Goal: Transaction & Acquisition: Purchase product/service

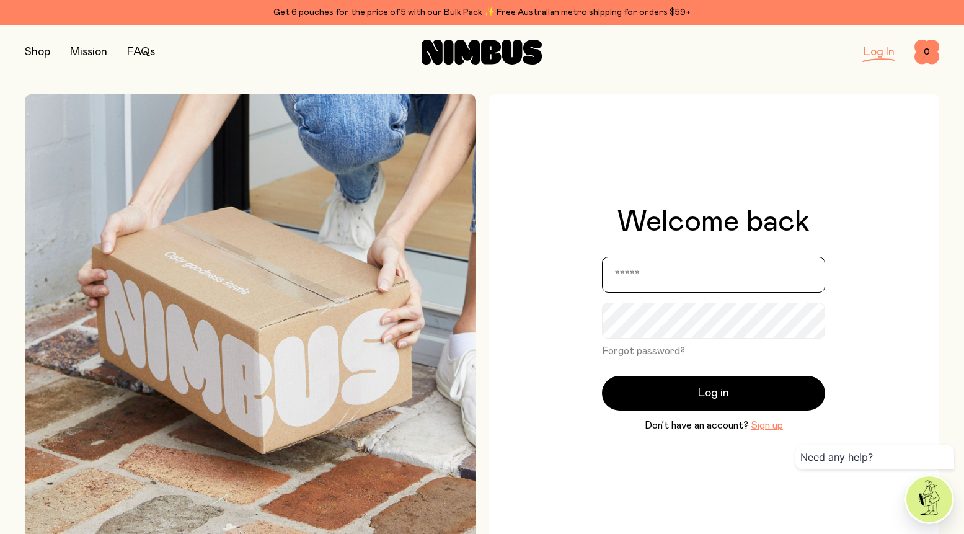
click at [662, 273] on input "email" at bounding box center [713, 275] width 223 height 36
type input "**********"
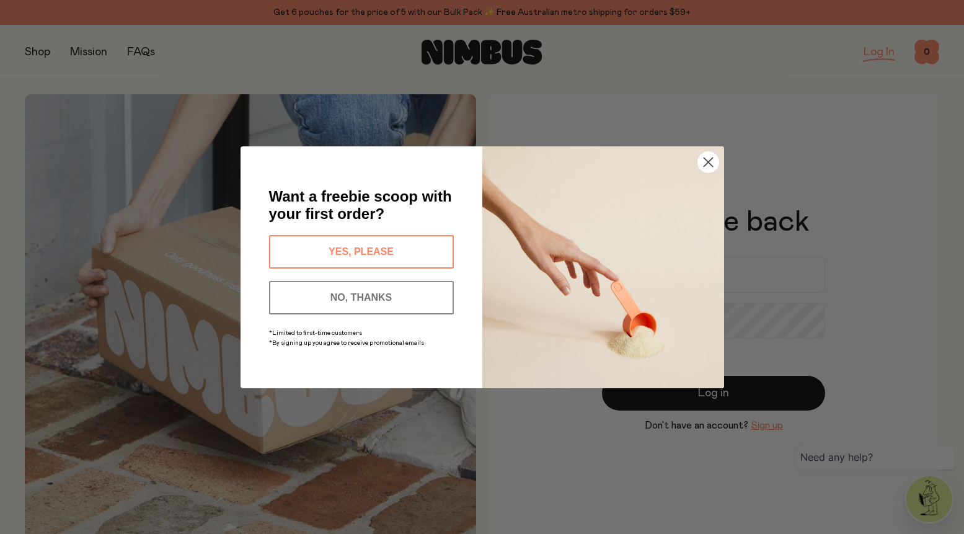
click at [404, 294] on button "NO, THANKS" at bounding box center [361, 297] width 185 height 33
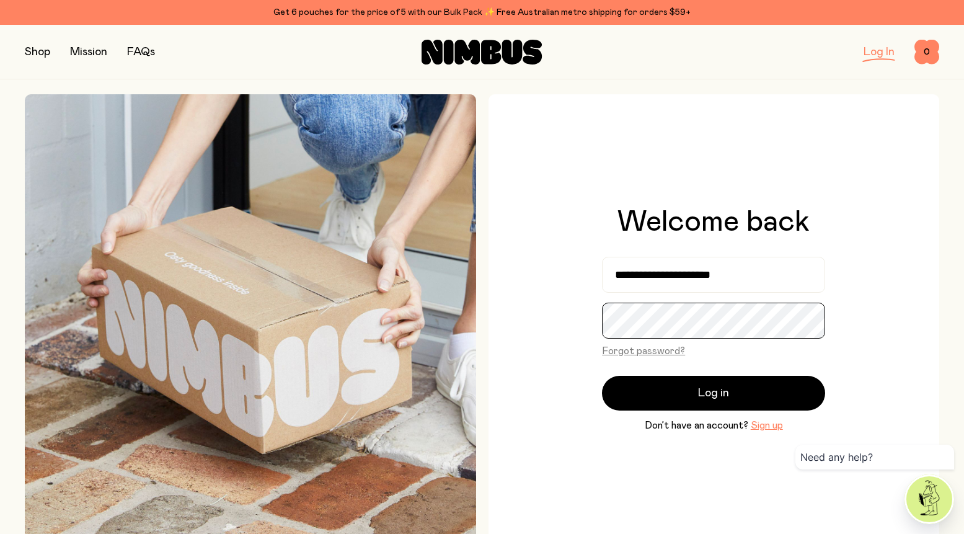
click at [602, 376] on button "Log in" at bounding box center [713, 393] width 223 height 35
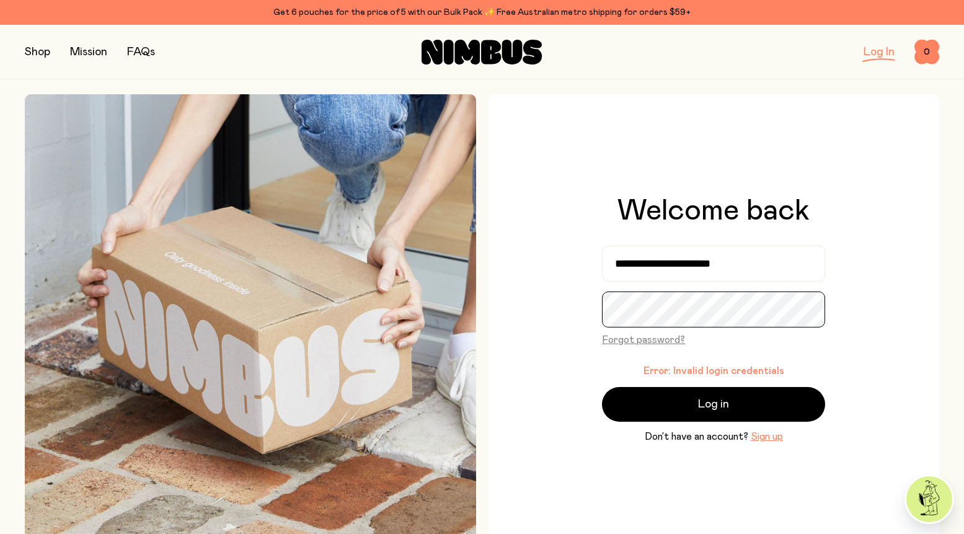
click at [602, 387] on button "Log in" at bounding box center [713, 404] width 223 height 35
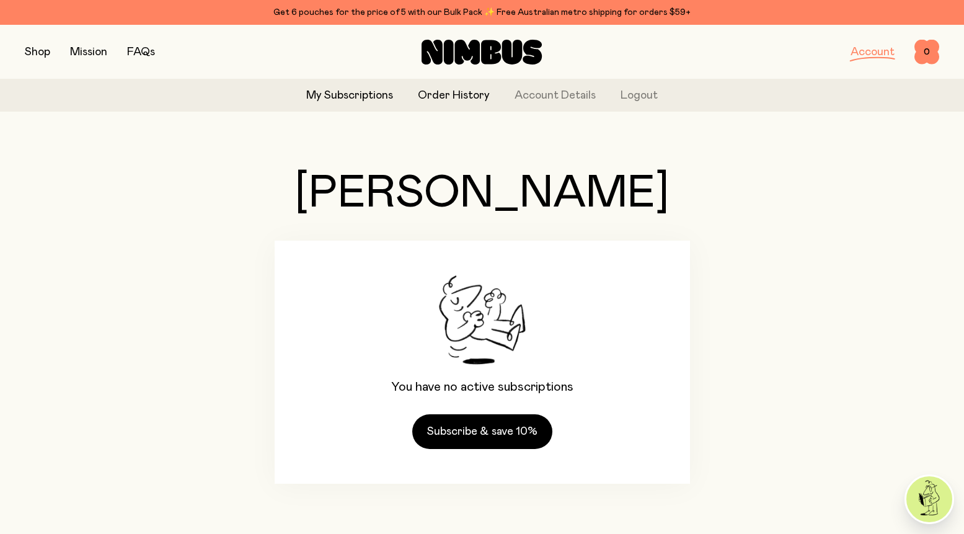
click at [474, 91] on link "Order History" at bounding box center [454, 95] width 72 height 17
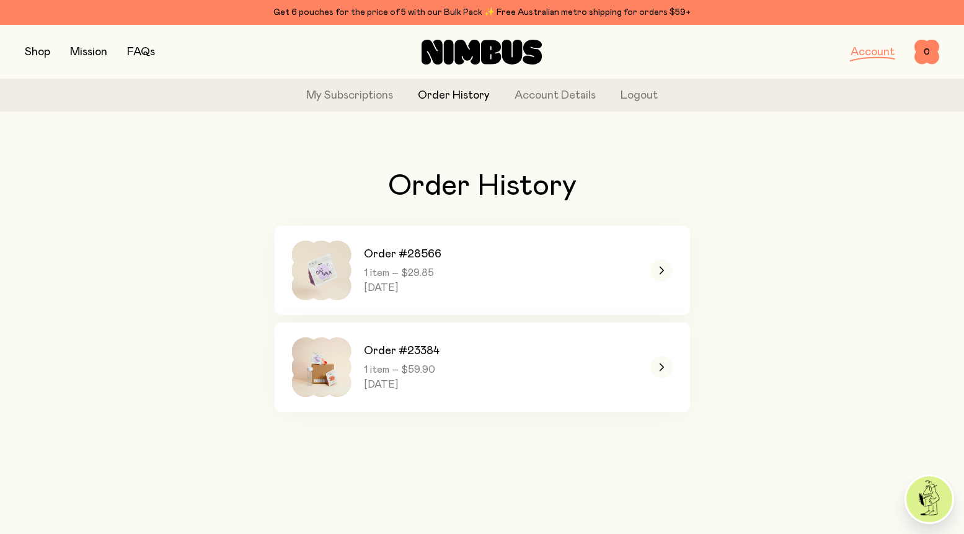
click at [47, 51] on button "button" at bounding box center [37, 51] width 25 height 17
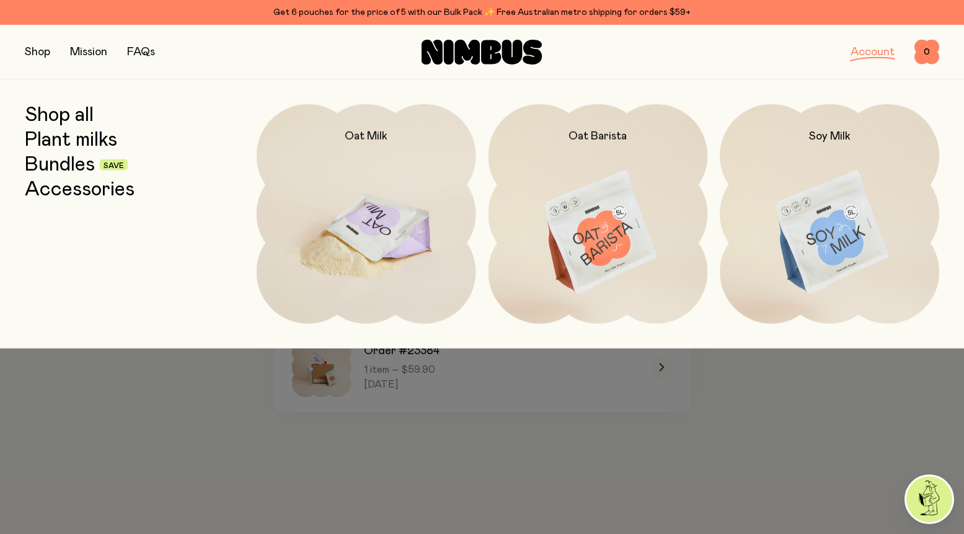
click at [347, 212] on img at bounding box center [366, 233] width 219 height 258
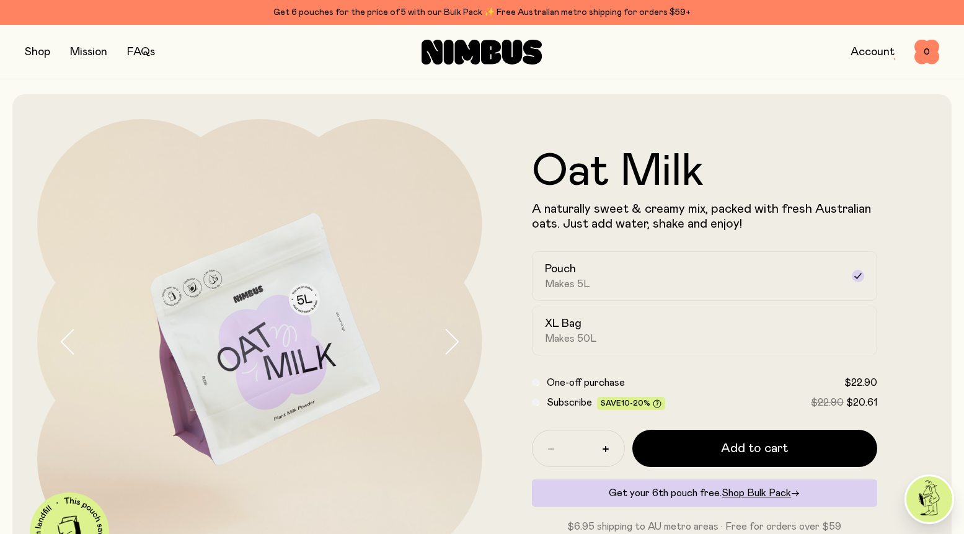
click at [37, 50] on button "button" at bounding box center [37, 51] width 25 height 17
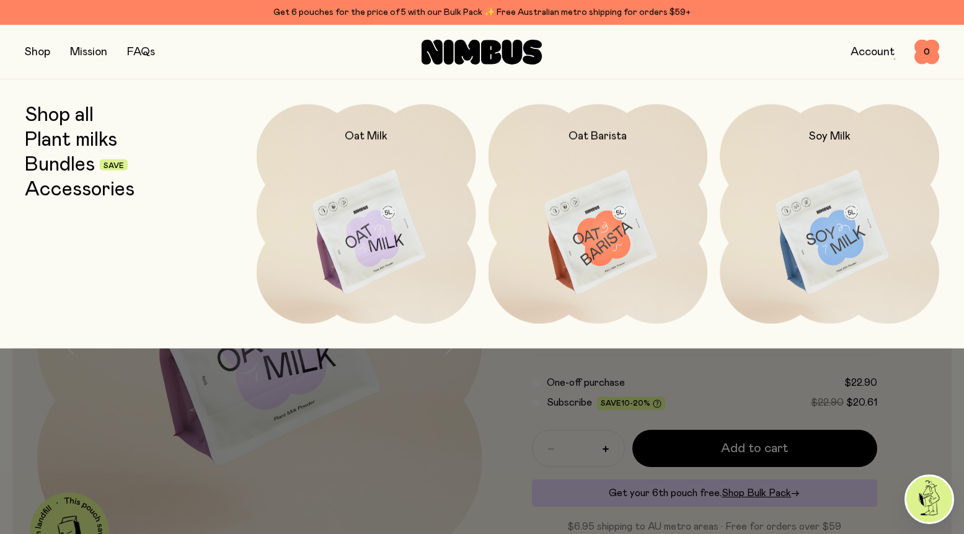
click at [53, 169] on link "Bundles" at bounding box center [60, 165] width 70 height 22
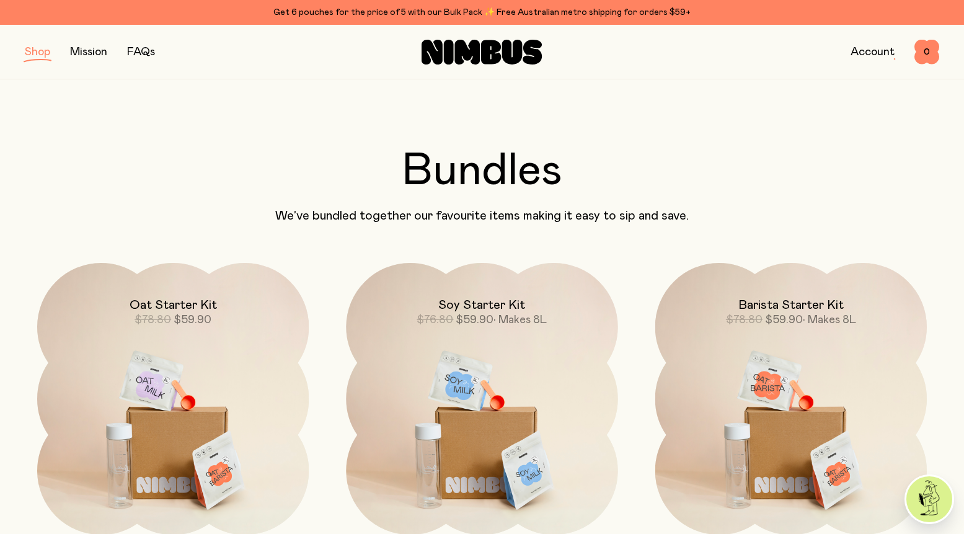
click at [622, 14] on div "Get 6 pouches for the price of 5 with our Bulk Pack ✨ Free Australian metro shi…" at bounding box center [482, 12] width 914 height 15
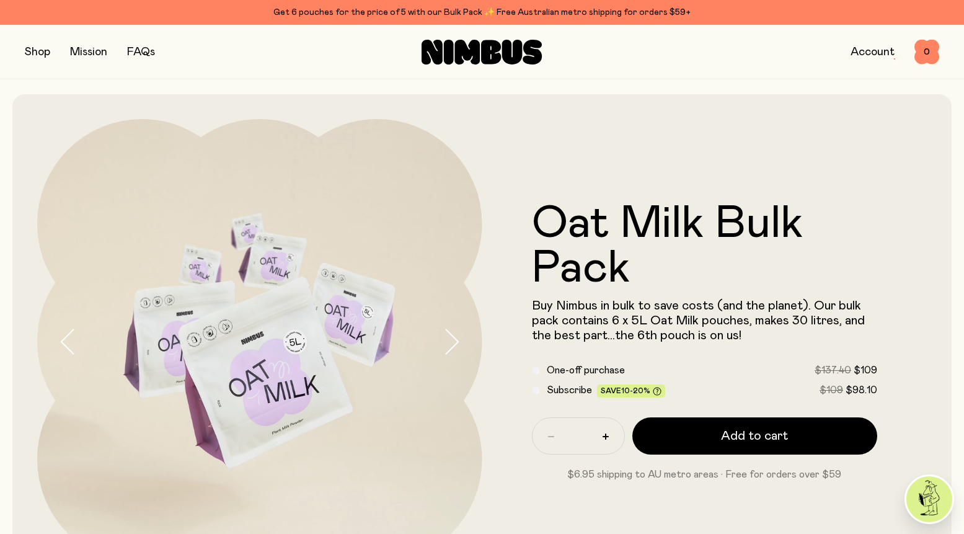
click at [39, 57] on button "button" at bounding box center [37, 51] width 25 height 17
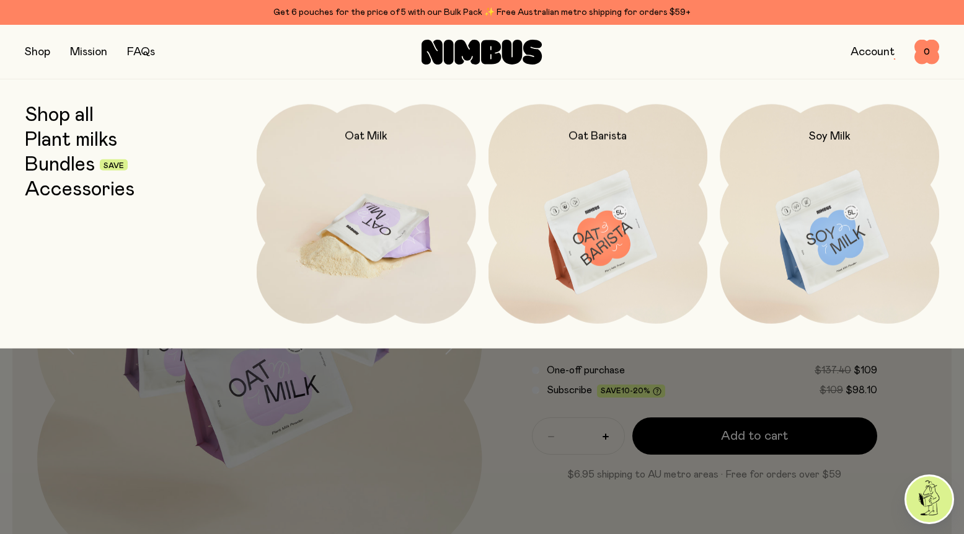
click at [369, 191] on img at bounding box center [366, 233] width 219 height 258
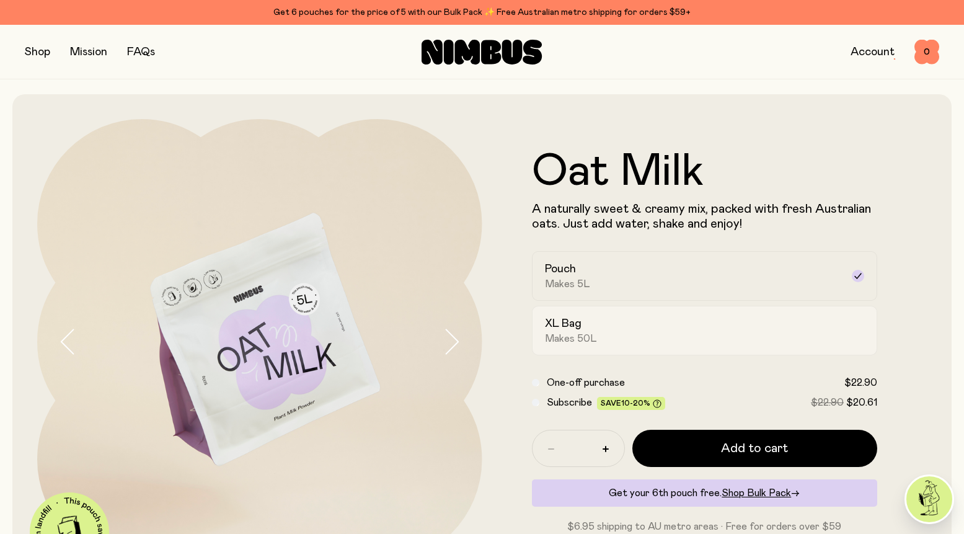
click at [665, 322] on div "XL Bag Makes 50L" at bounding box center [694, 330] width 298 height 29
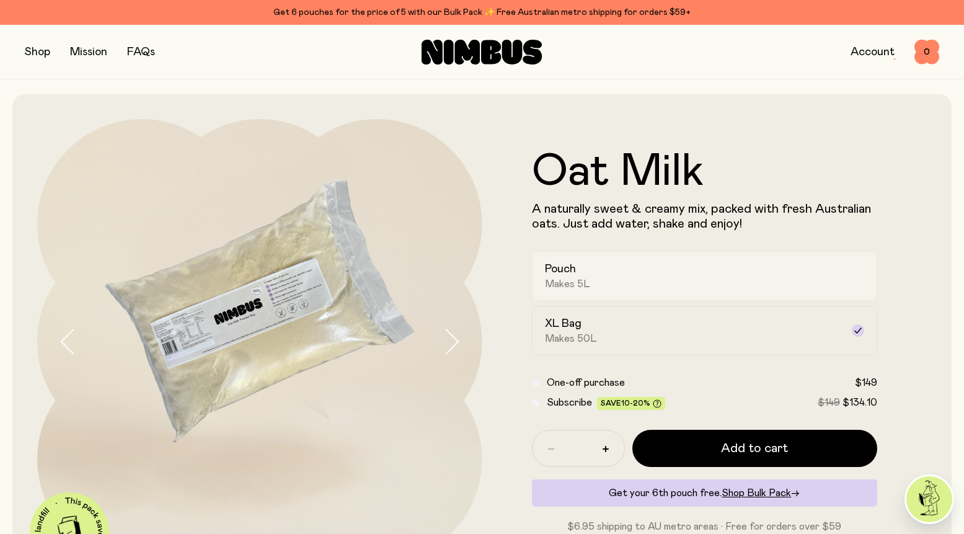
click at [660, 255] on label "Pouch Makes 5L" at bounding box center [705, 276] width 346 height 50
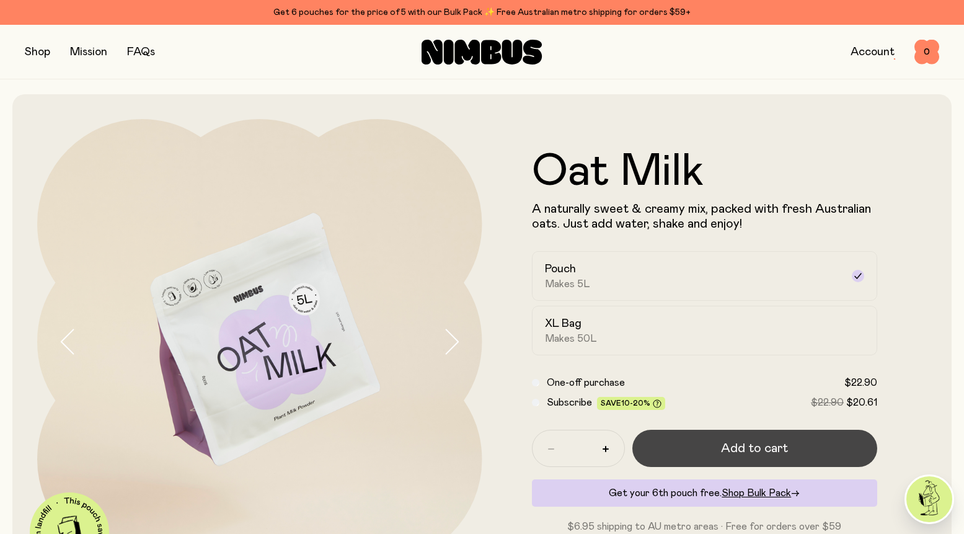
click at [738, 446] on span "Add to cart" at bounding box center [754, 448] width 67 height 17
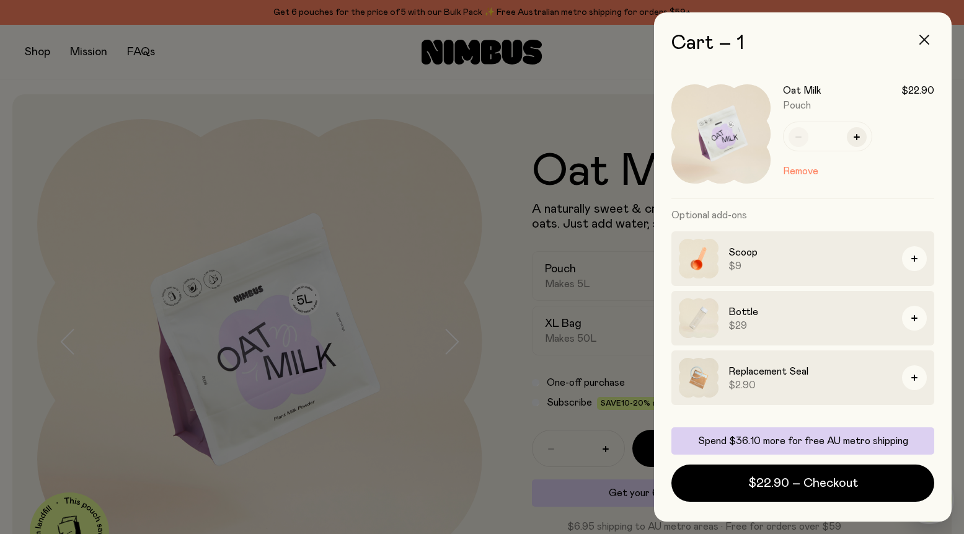
click at [921, 39] on icon "button" at bounding box center [924, 40] width 10 height 10
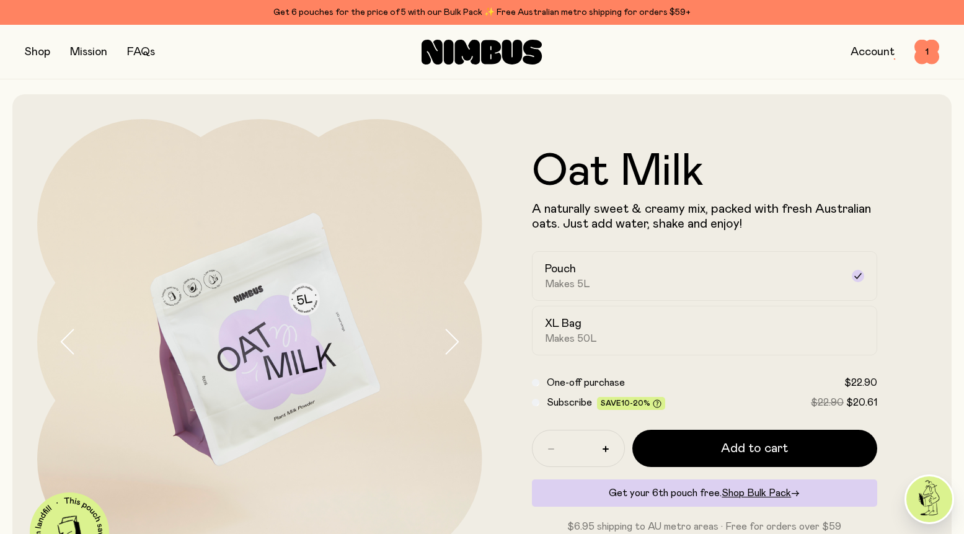
click at [41, 52] on button "button" at bounding box center [37, 51] width 25 height 17
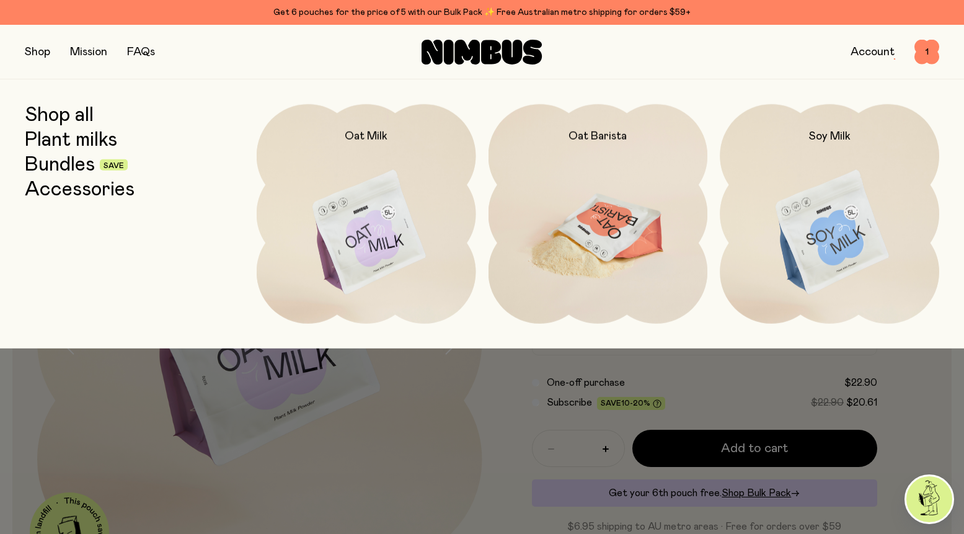
click at [626, 254] on img at bounding box center [598, 233] width 219 height 258
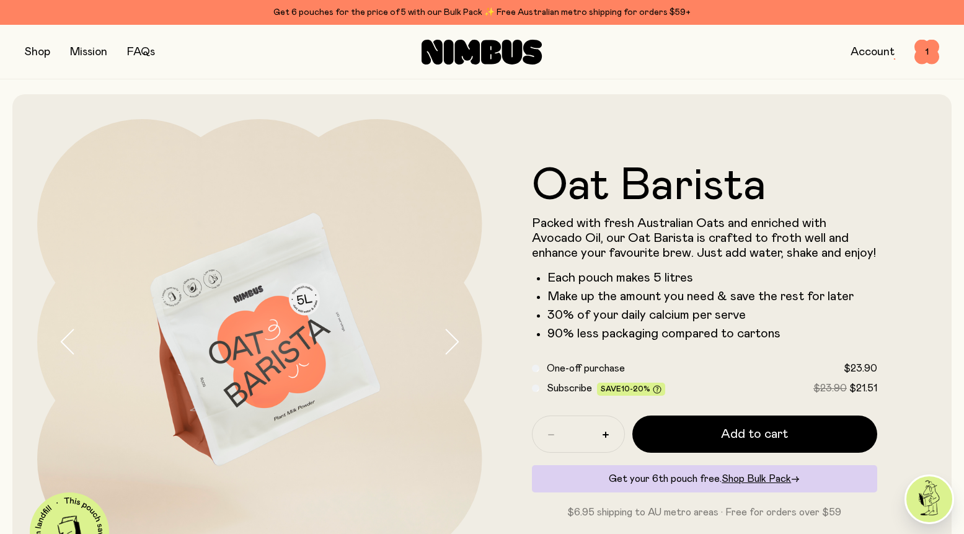
click at [33, 54] on button "button" at bounding box center [37, 51] width 25 height 17
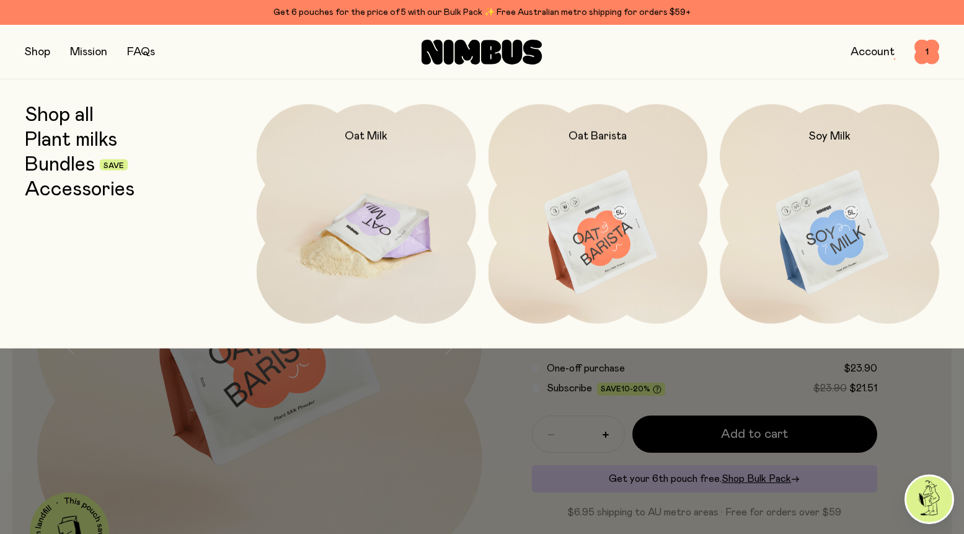
click at [402, 192] on img at bounding box center [366, 233] width 219 height 258
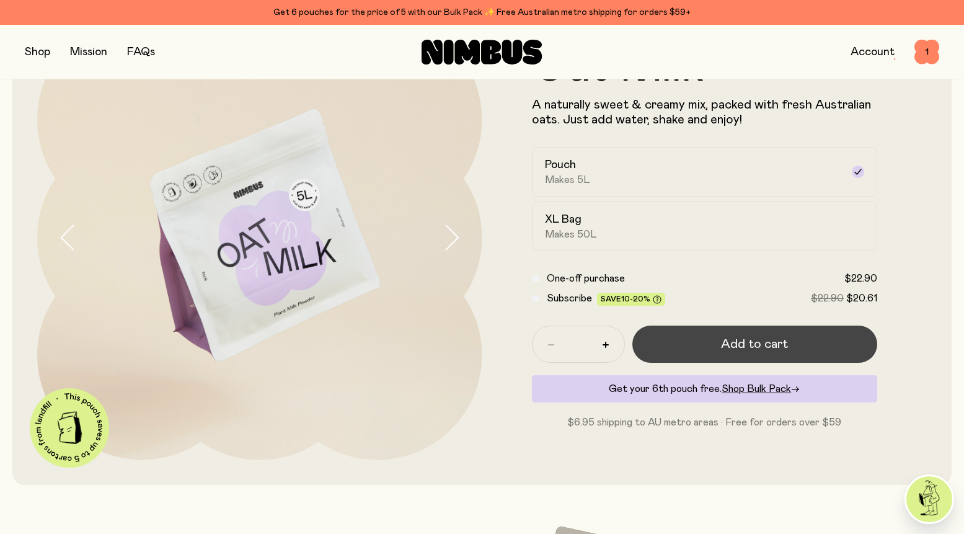
scroll to position [105, 0]
click at [723, 347] on span "Add to cart" at bounding box center [754, 343] width 67 height 17
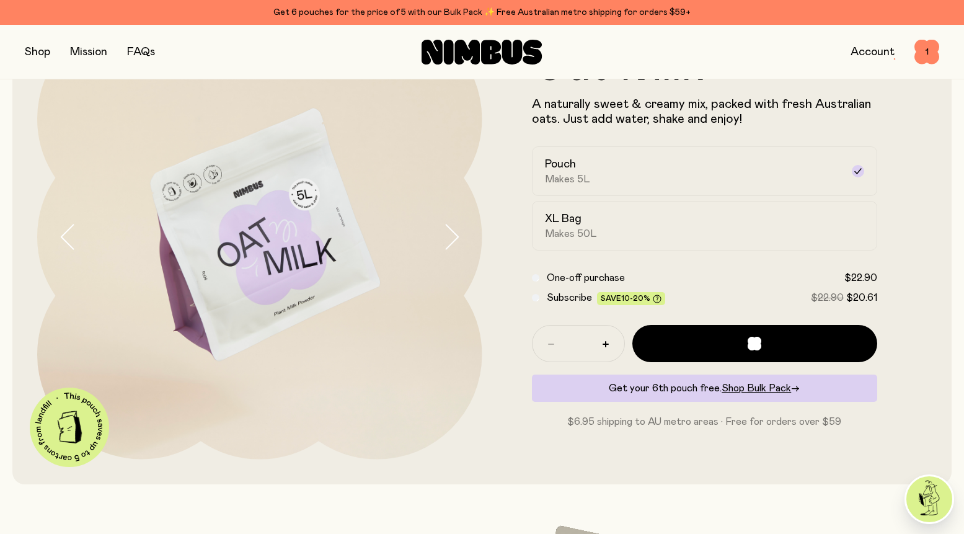
scroll to position [0, 0]
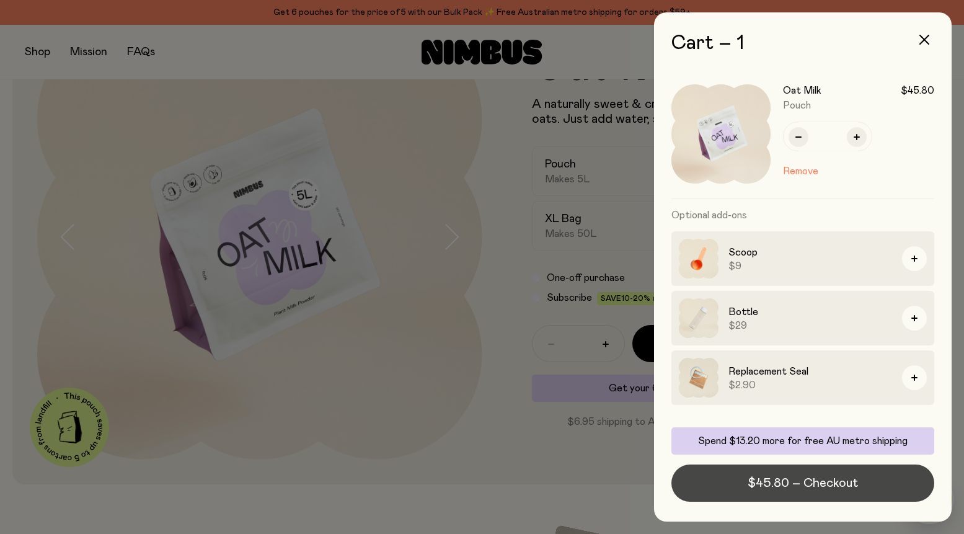
click at [805, 489] on span "$45.80 – Checkout" at bounding box center [803, 482] width 110 height 17
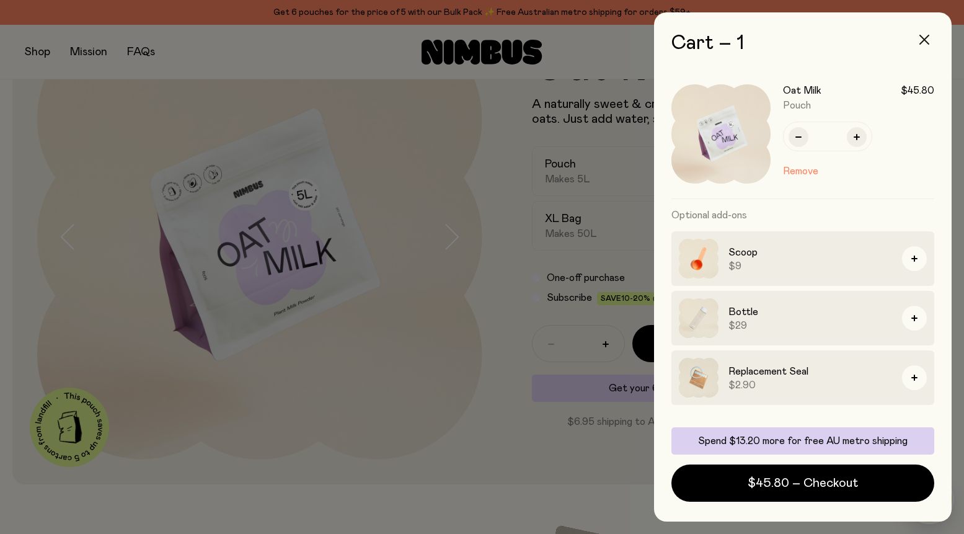
click at [926, 42] on icon "button" at bounding box center [924, 40] width 10 height 10
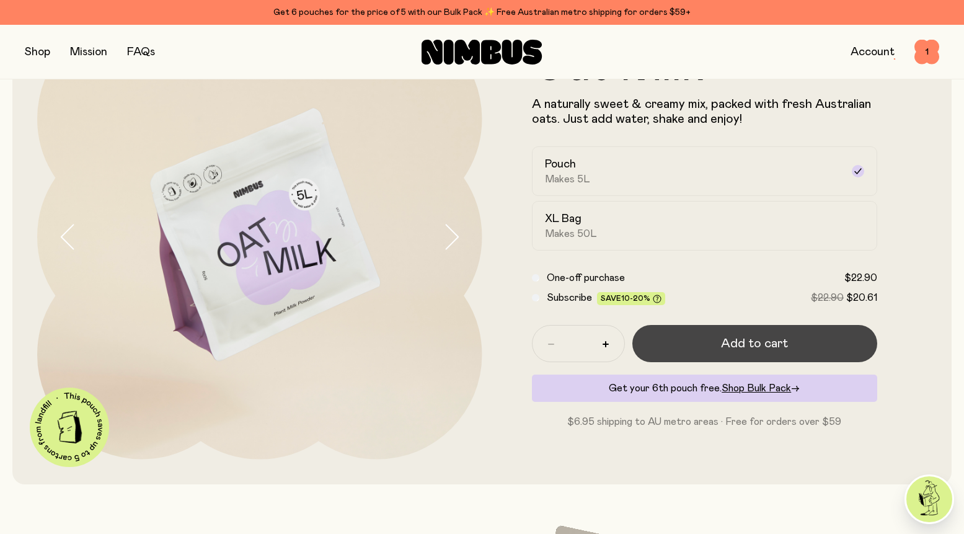
click at [689, 345] on button "Add to cart" at bounding box center [755, 343] width 246 height 37
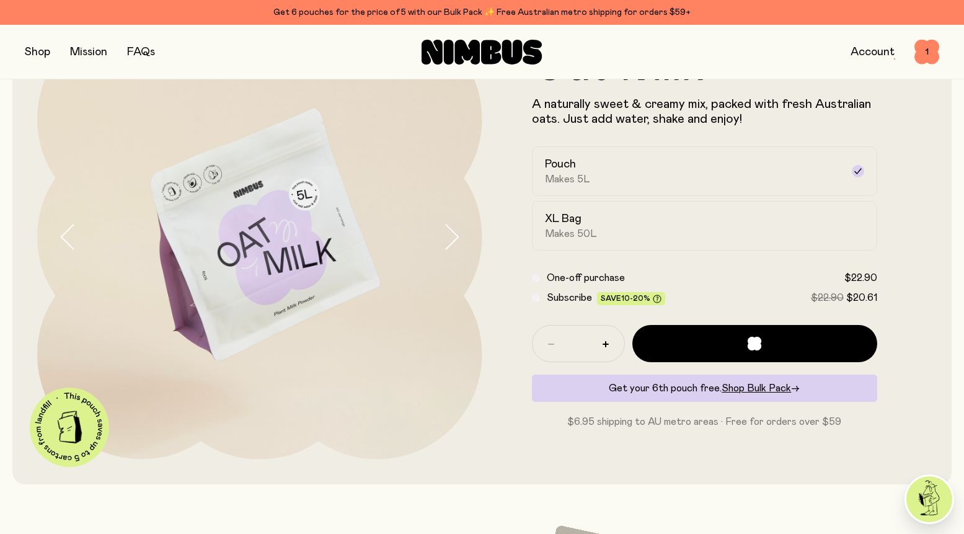
scroll to position [0, 0]
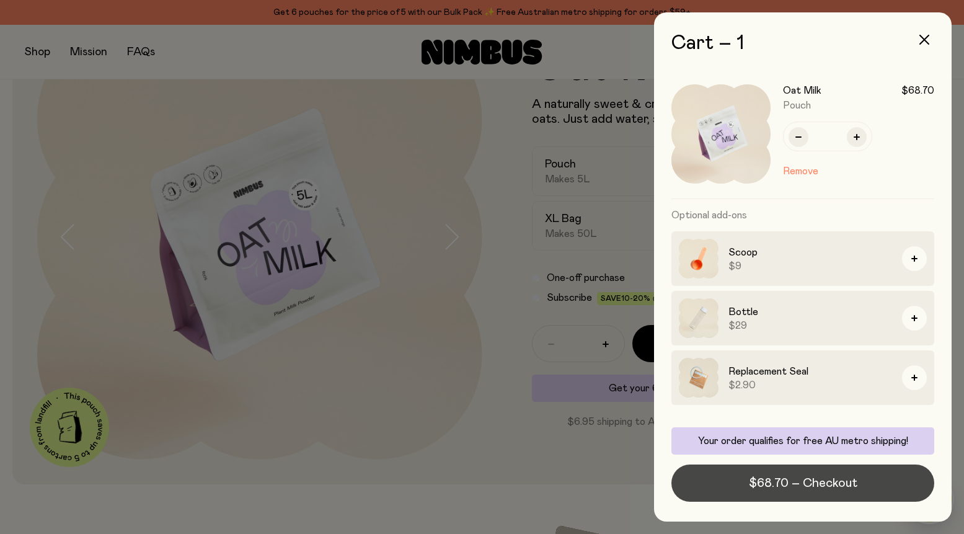
click at [802, 486] on span "$68.70 – Checkout" at bounding box center [803, 482] width 108 height 17
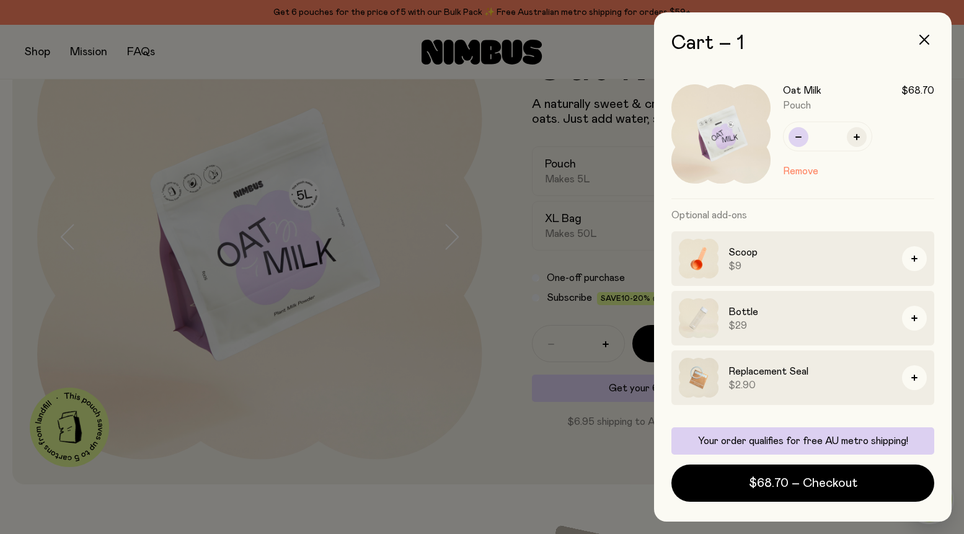
click at [803, 139] on button "button" at bounding box center [799, 137] width 20 height 20
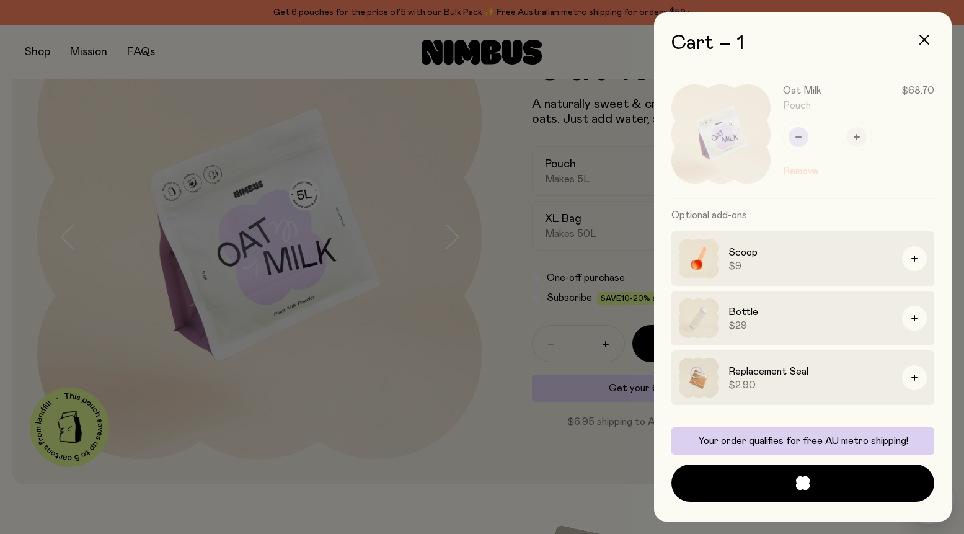
click at [803, 139] on div "Oat Milk $68.70 Pouch * Remove" at bounding box center [802, 134] width 263 height 130
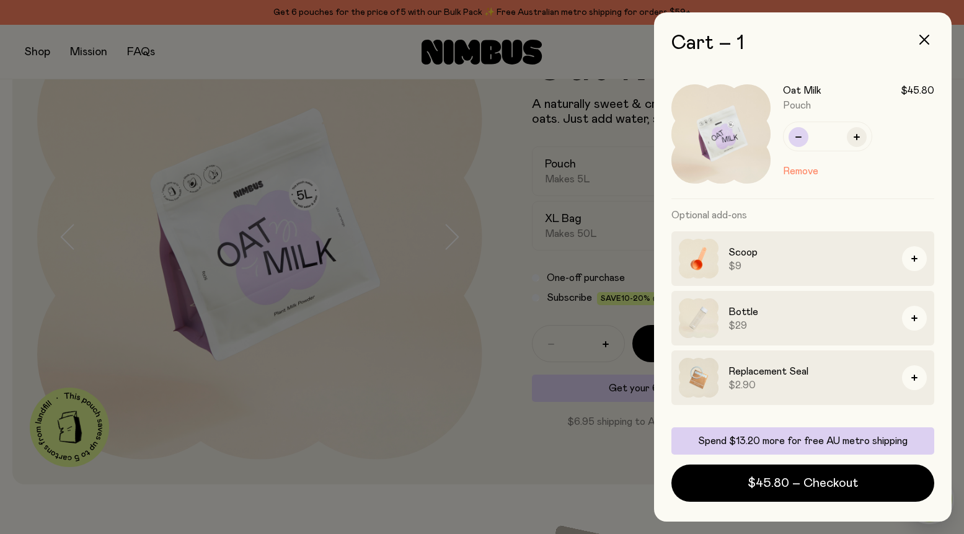
click at [803, 139] on button "button" at bounding box center [799, 137] width 20 height 20
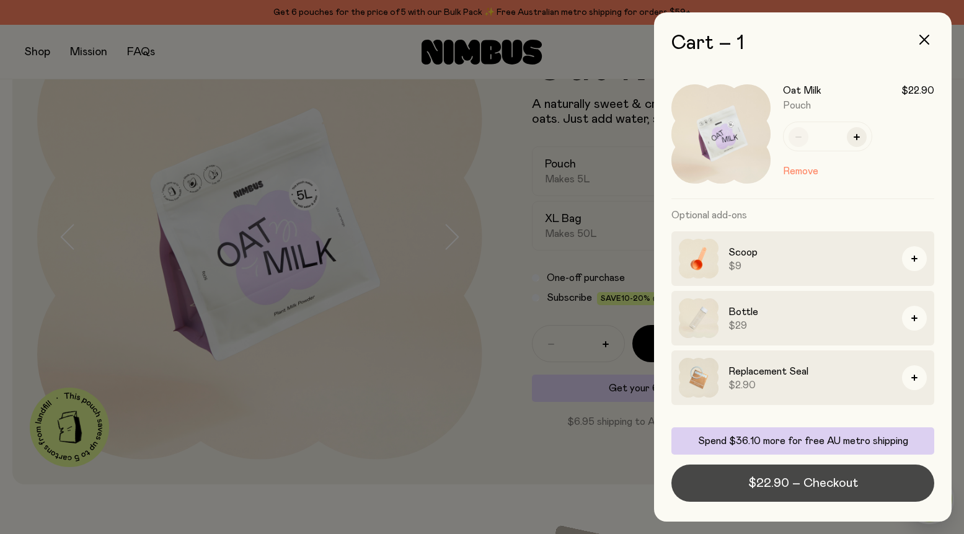
click at [798, 476] on span "$22.90 – Checkout" at bounding box center [803, 482] width 110 height 17
